Goal: Ask a question: Seek information or help from site administrators or community

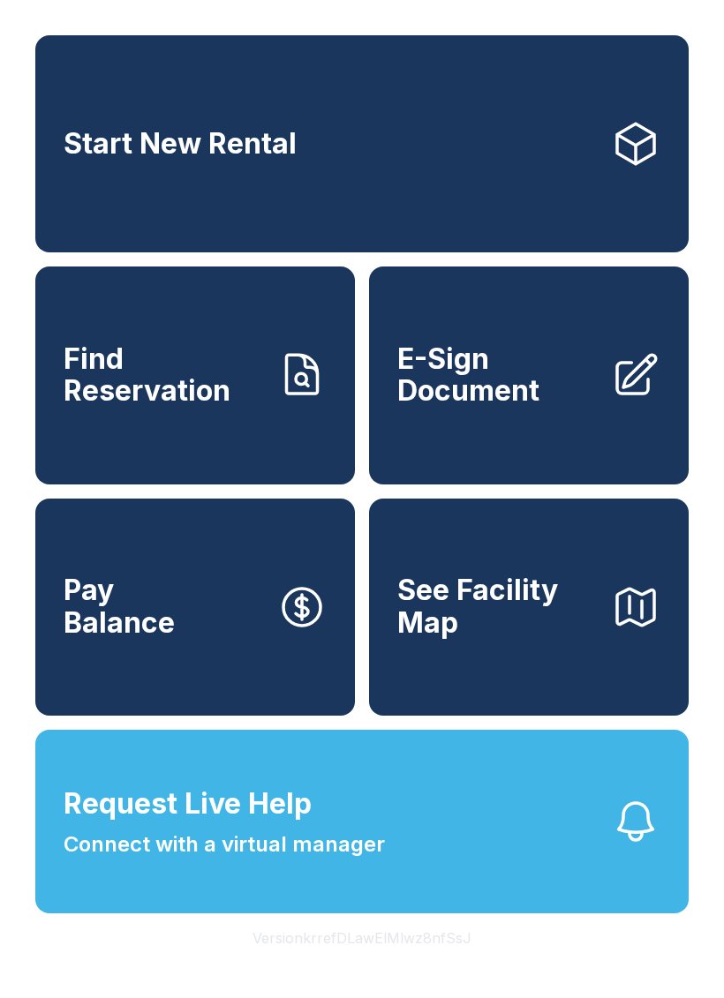
scroll to position [21, 0]
click at [216, 861] on span "Connect with a virtual manager" at bounding box center [224, 845] width 321 height 32
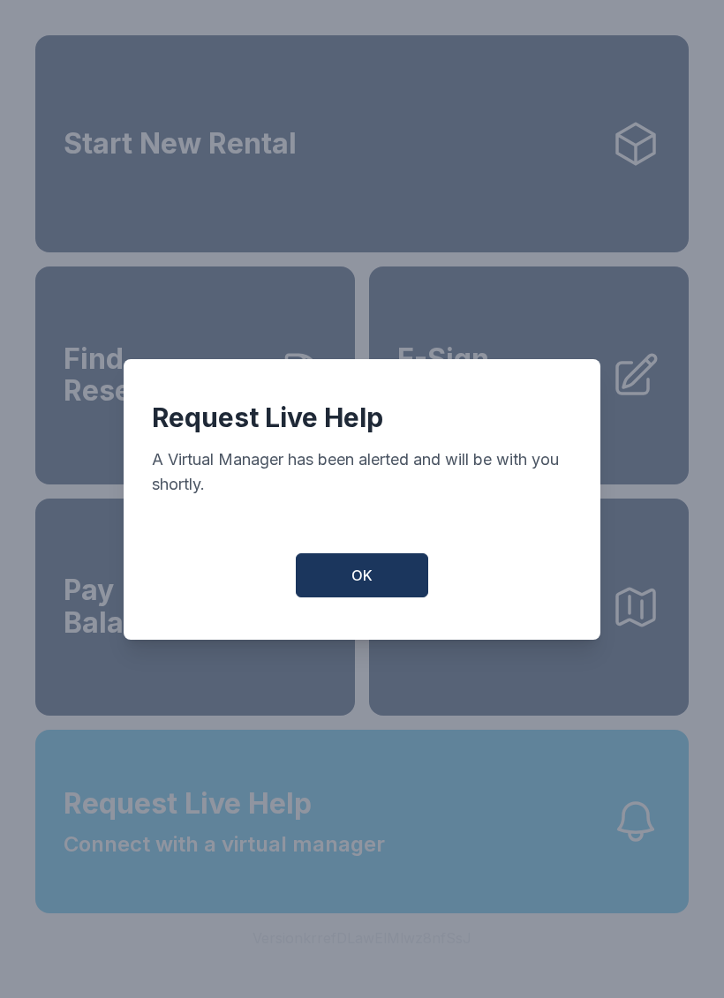
click at [371, 585] on span "OK" at bounding box center [361, 575] width 21 height 21
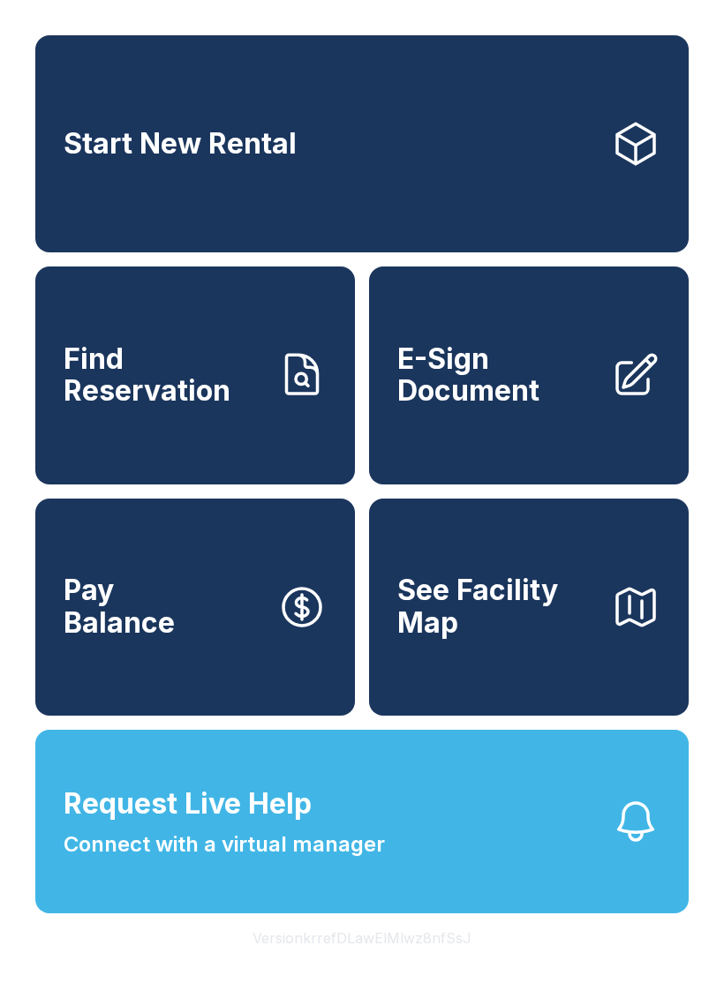
click at [296, 825] on span "Request Live Help" at bounding box center [188, 804] width 248 height 42
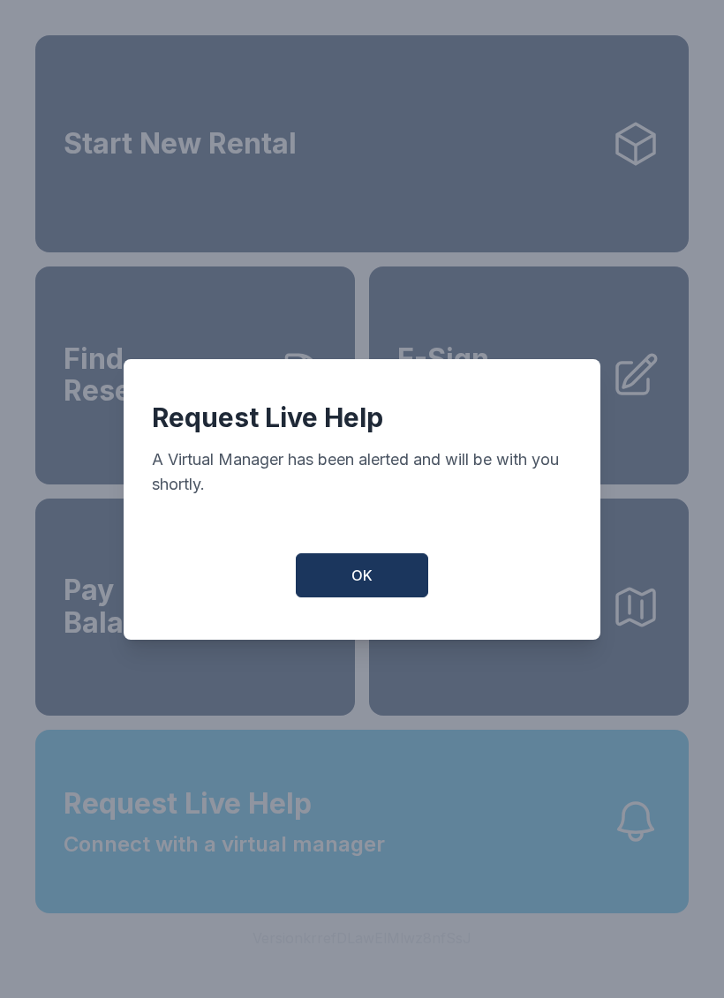
click at [335, 598] on button "OK" at bounding box center [362, 575] width 132 height 44
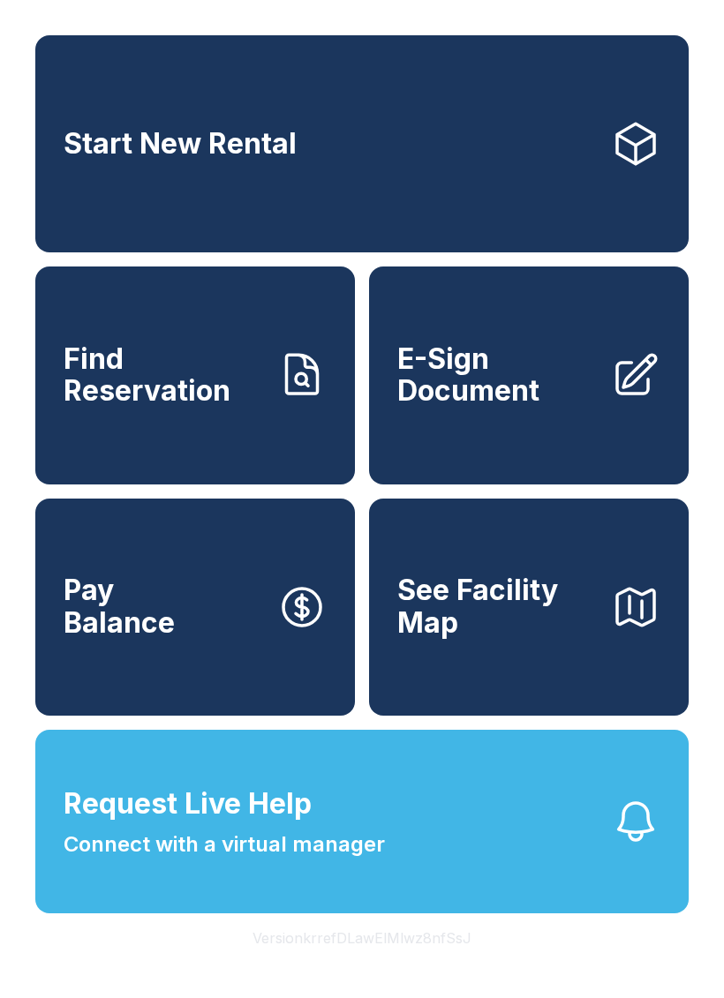
click at [292, 825] on span "Request Live Help" at bounding box center [188, 804] width 248 height 42
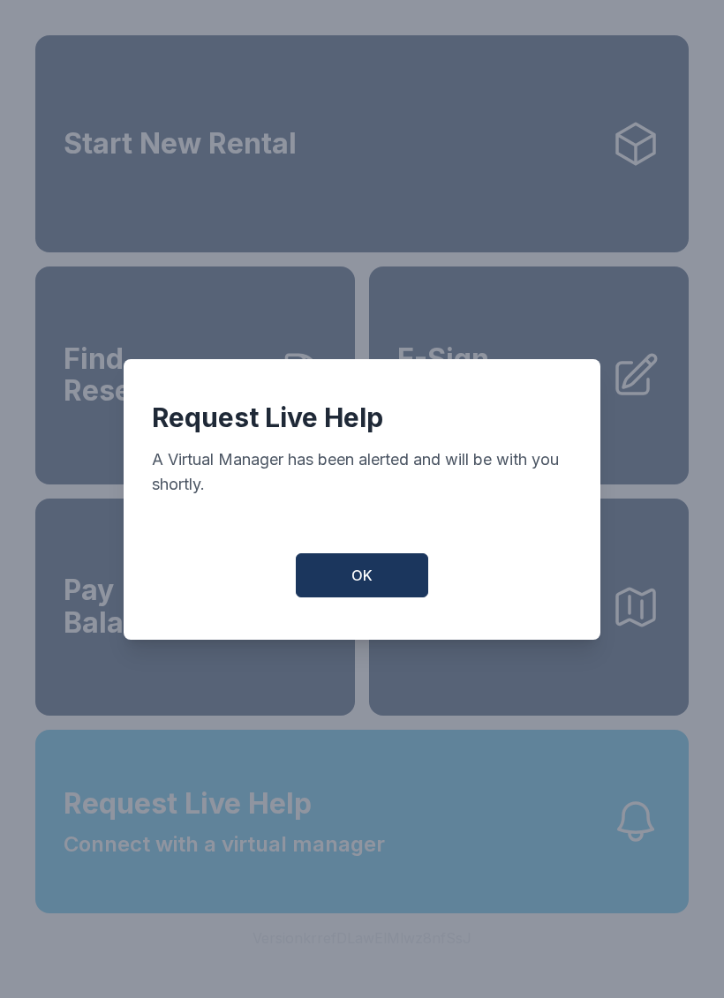
click at [333, 573] on button "OK" at bounding box center [362, 575] width 132 height 44
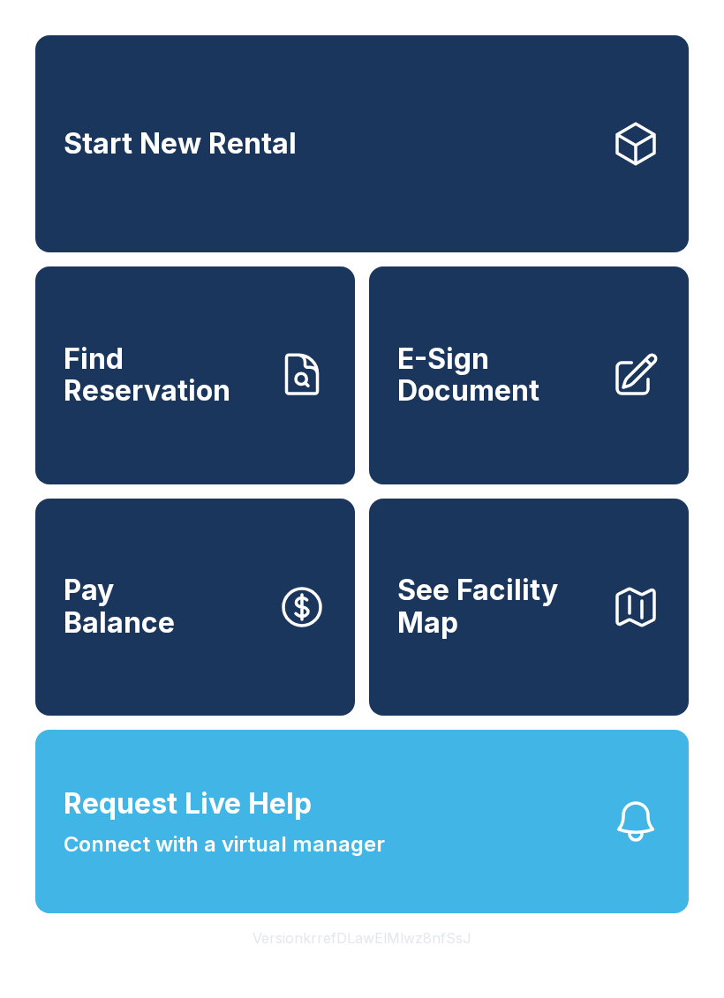
click at [220, 825] on span "Request Live Help" at bounding box center [188, 804] width 248 height 42
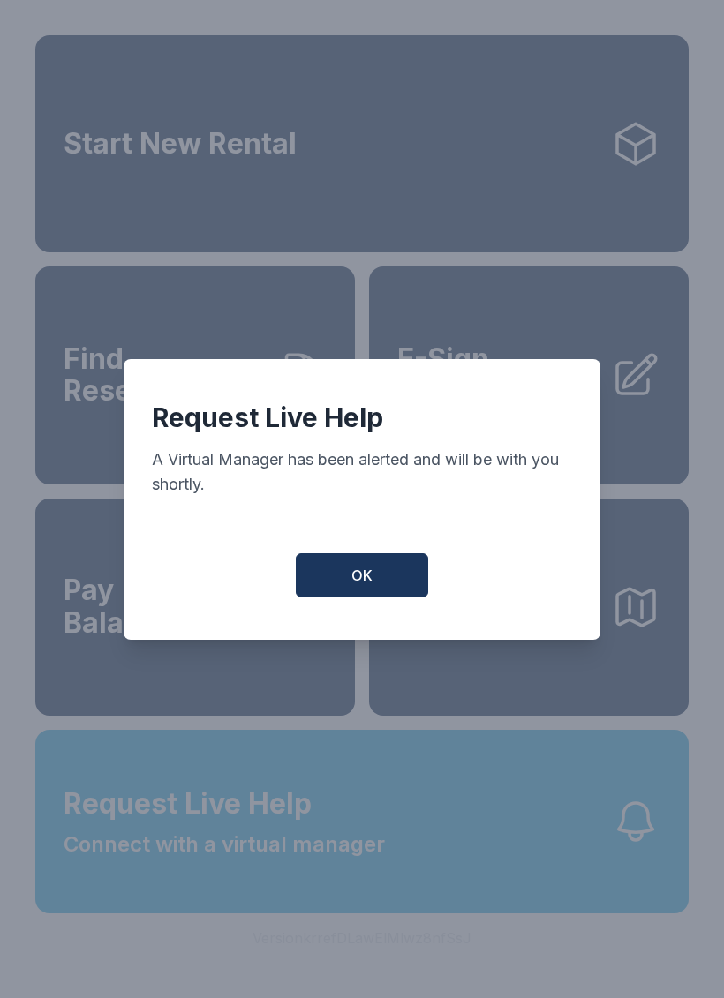
click at [332, 595] on button "OK" at bounding box center [362, 575] width 132 height 44
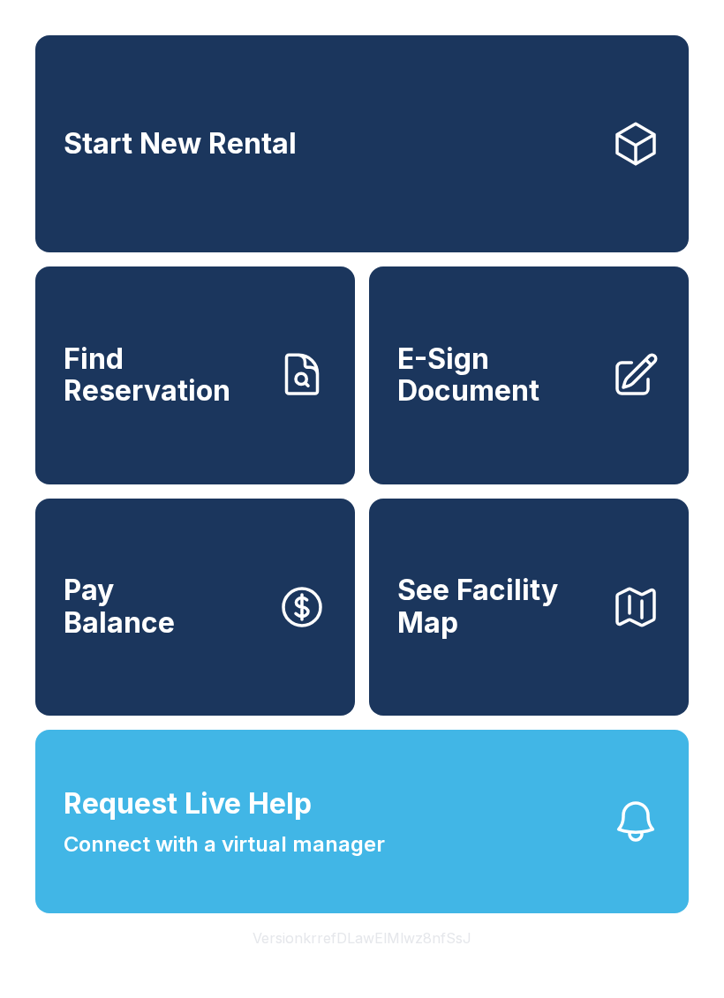
click at [275, 825] on span "Request Live Help" at bounding box center [188, 804] width 248 height 42
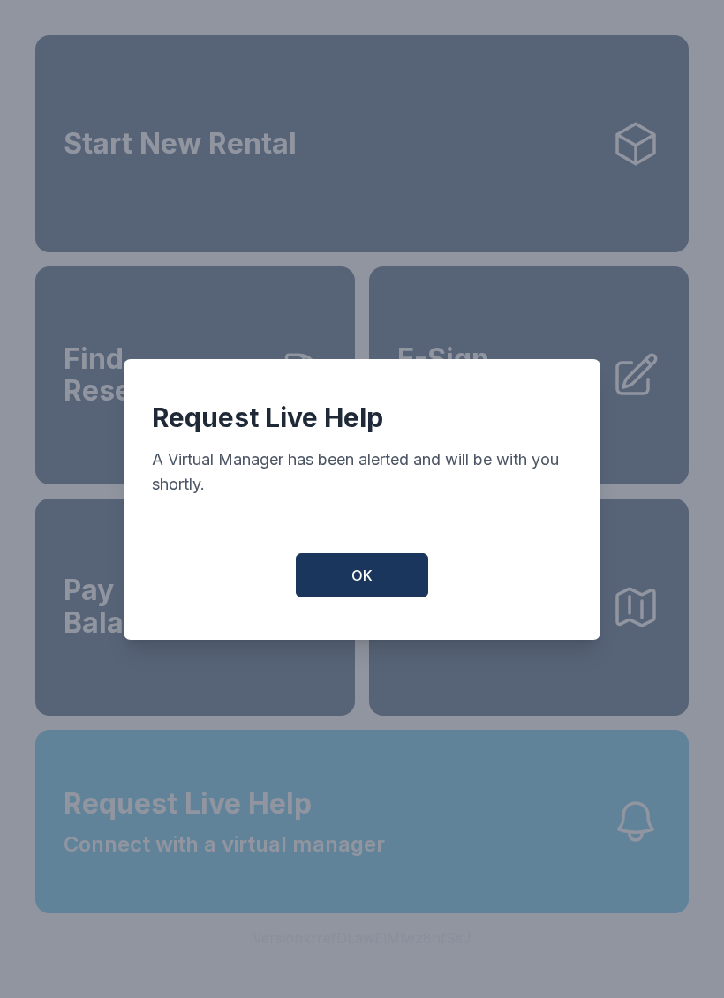
click at [341, 578] on button "OK" at bounding box center [362, 575] width 132 height 44
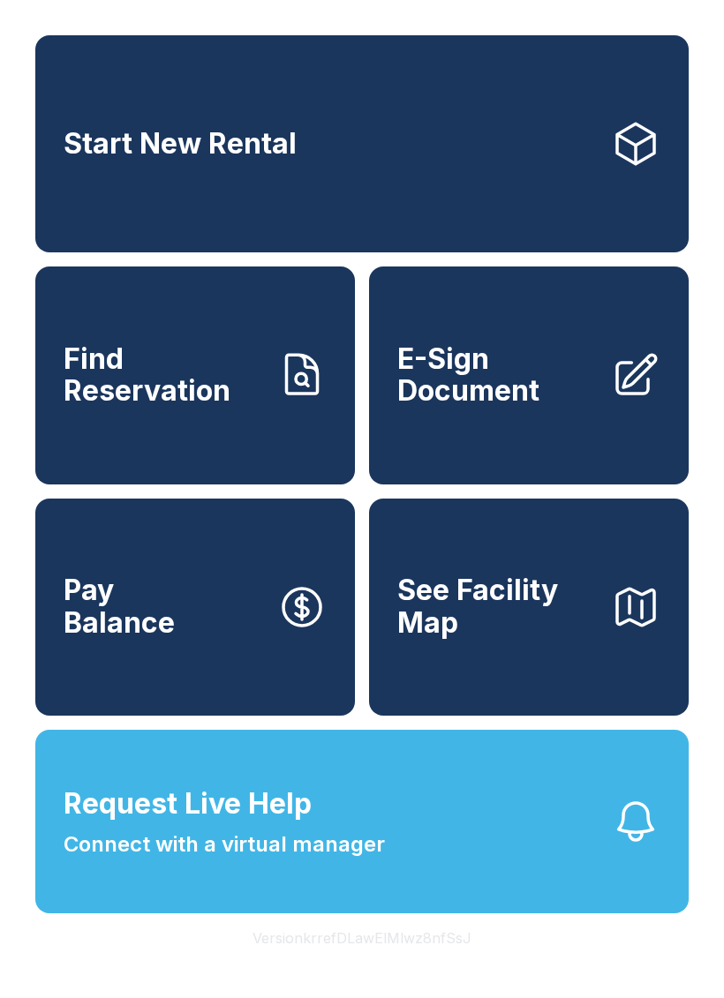
click at [230, 849] on span "Request Live Help Connect with a virtual manager" at bounding box center [224, 822] width 321 height 78
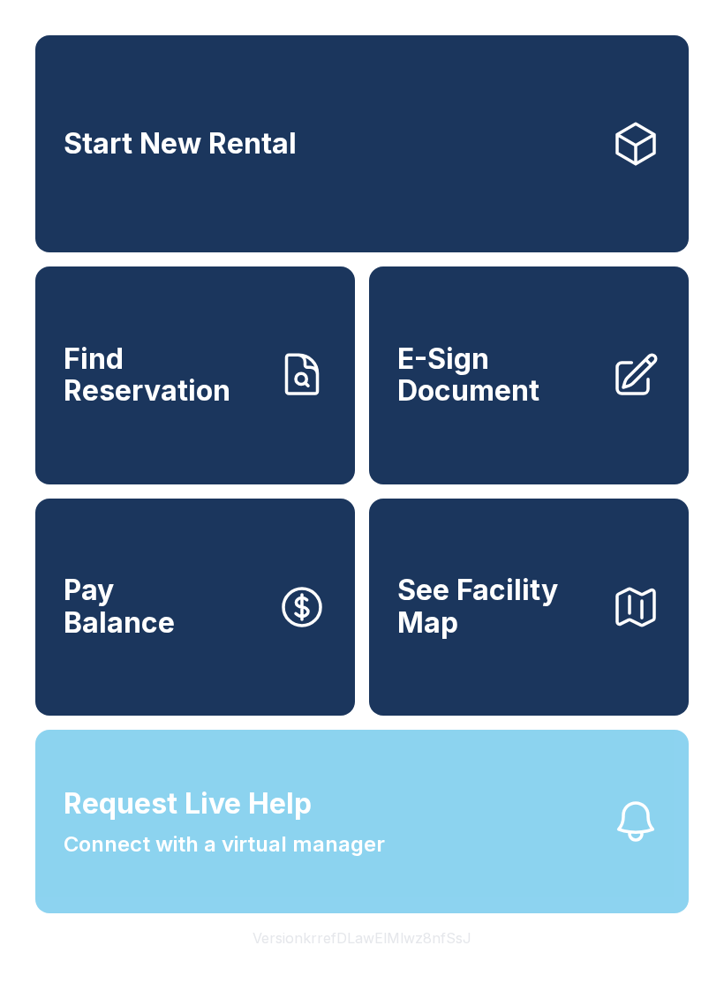
click at [269, 861] on span "Connect with a virtual manager" at bounding box center [224, 845] width 321 height 32
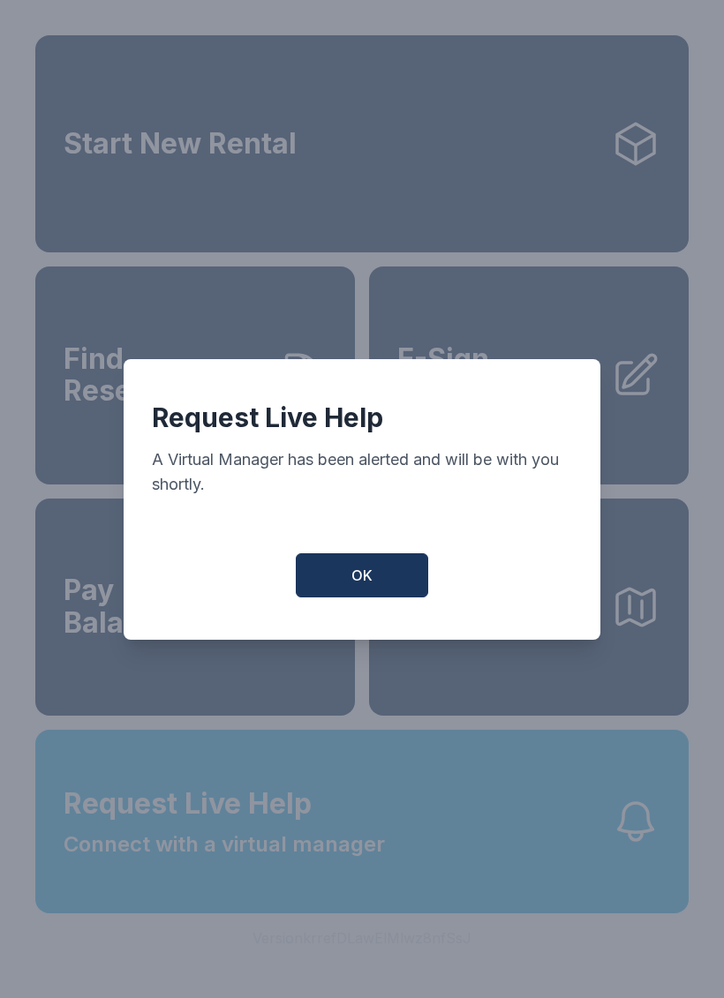
click at [350, 578] on button "OK" at bounding box center [362, 575] width 132 height 44
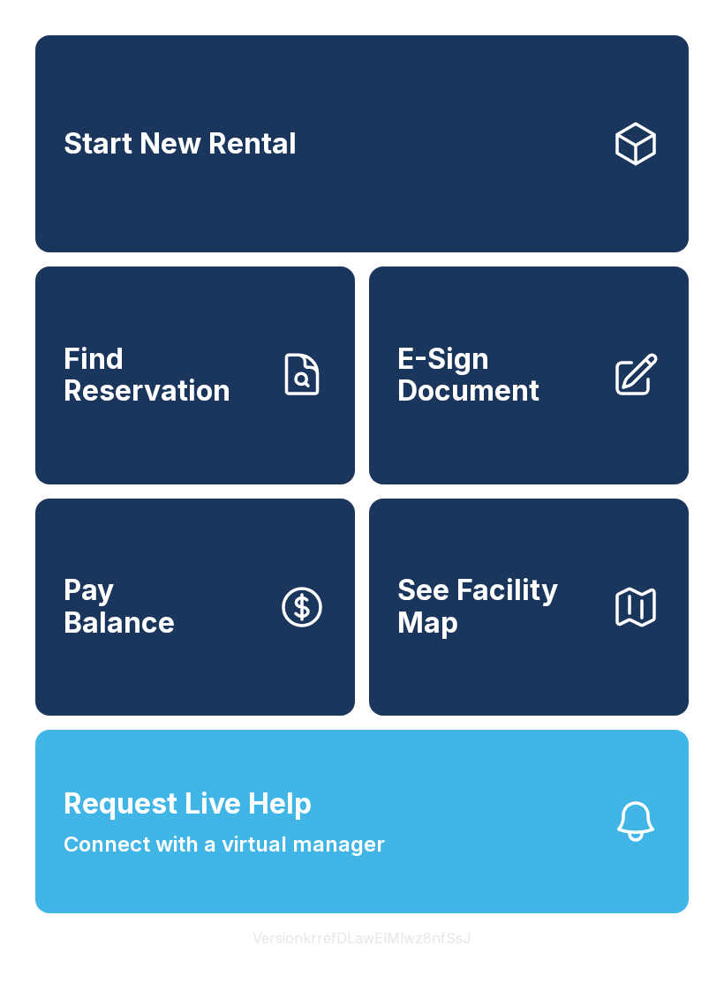
click at [349, 577] on button "OK" at bounding box center [362, 571] width 126 height 42
click at [357, 860] on span "Connect with a virtual manager" at bounding box center [224, 845] width 321 height 32
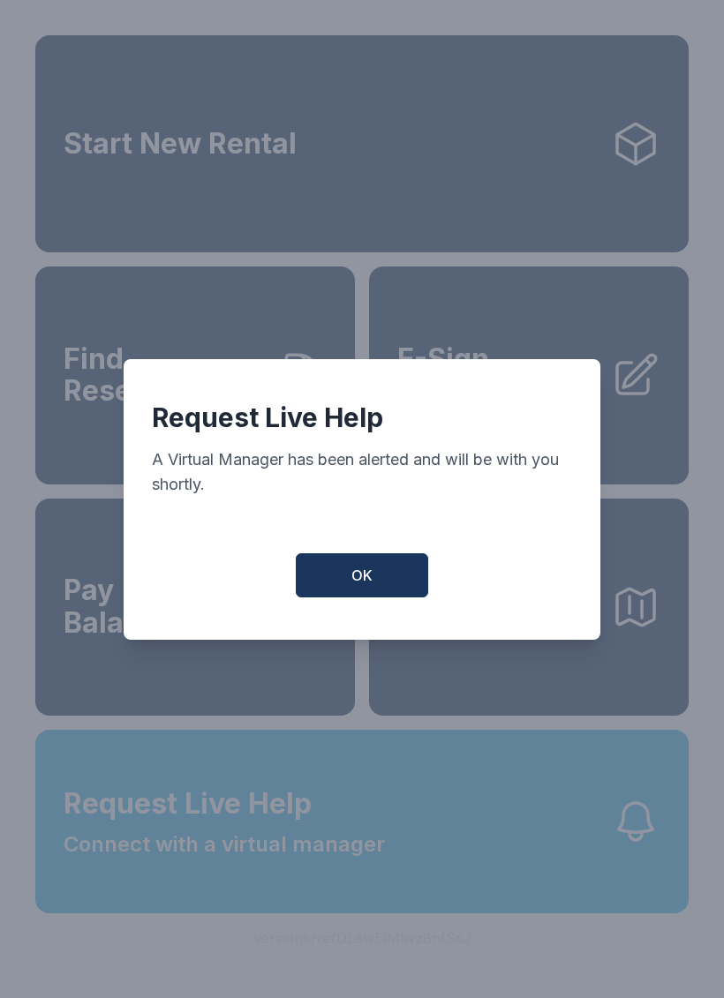
click at [344, 573] on button "OK" at bounding box center [362, 575] width 132 height 44
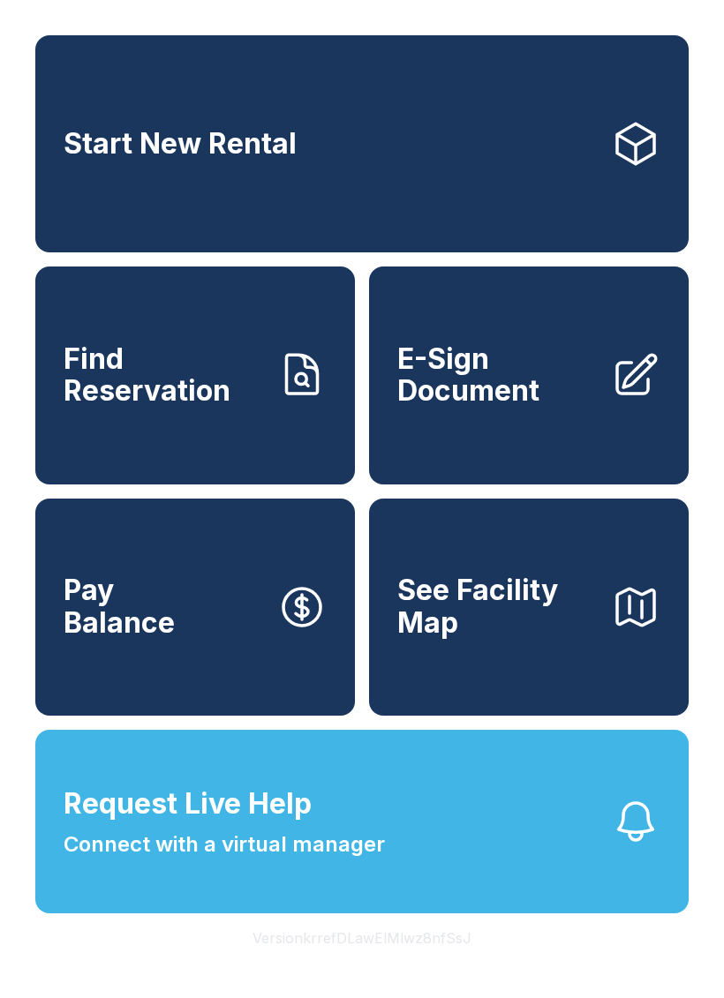
click at [304, 849] on span "Request Live Help Connect with a virtual manager" at bounding box center [224, 822] width 321 height 78
